Goal: Complete application form: Complete application form

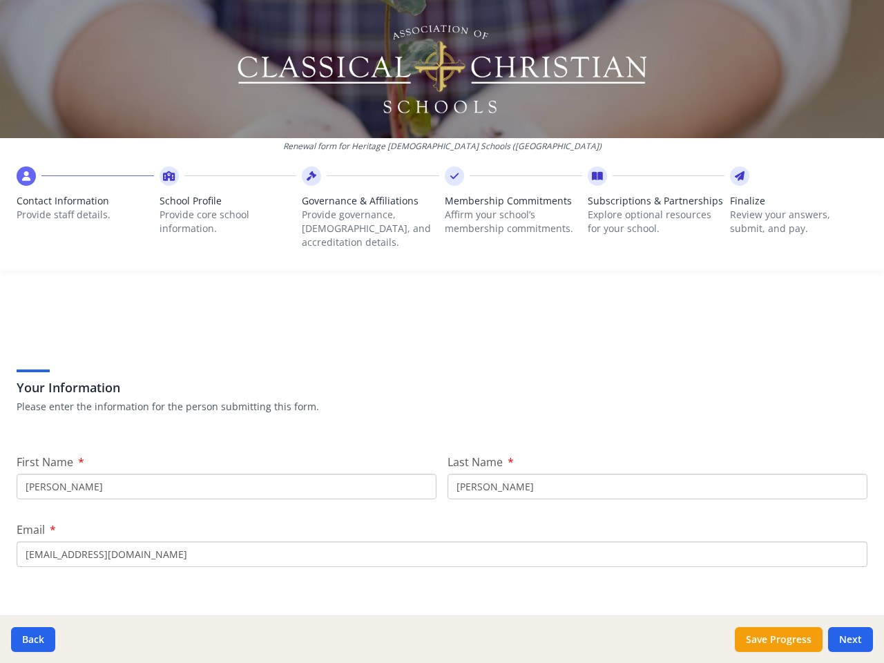
click at [442, 332] on div "Your Information Please enter the information for the person submitting this fo…" at bounding box center [442, 372] width 851 height 117
click at [84, 204] on span "Contact Information" at bounding box center [85, 201] width 137 height 14
click at [225, 211] on p "Provide core school information." at bounding box center [228, 222] width 137 height 28
click at [366, 211] on p "Provide governance, [DEMOGRAPHIC_DATA], and accreditation details." at bounding box center [370, 228] width 137 height 41
click at [506, 211] on p "Affirm your school’s membership commitments." at bounding box center [513, 222] width 137 height 28
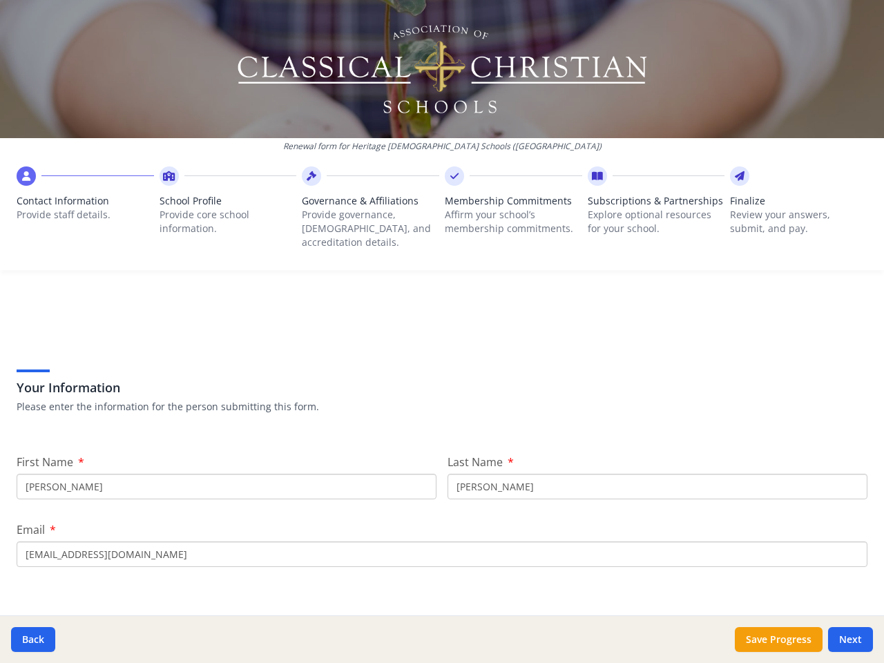
click at [647, 208] on span "Subscriptions & Partnerships" at bounding box center [656, 201] width 137 height 14
click at [788, 211] on p "Review your answers, submit, and pay." at bounding box center [798, 222] width 137 height 28
click at [33, 640] on button "Back" at bounding box center [33, 639] width 44 height 25
click at [779, 640] on button "Save Progress" at bounding box center [779, 639] width 88 height 25
click at [850, 640] on button "Next" at bounding box center [850, 639] width 45 height 25
